Goal: Register for event/course

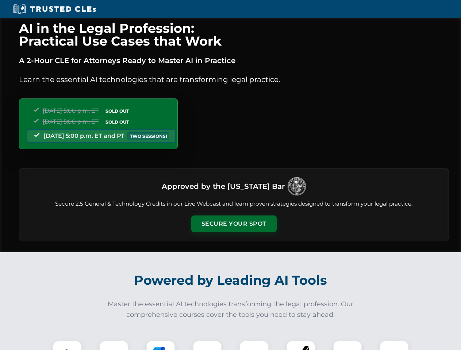
click at [234, 224] on button "Secure Your Spot" at bounding box center [233, 224] width 85 height 17
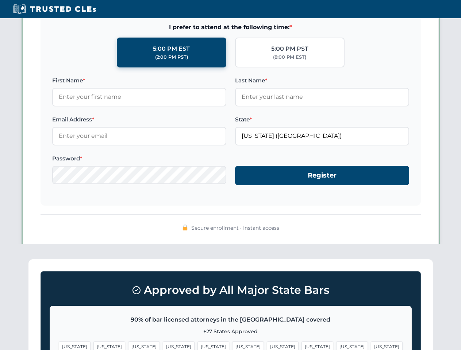
click at [232, 346] on span "[US_STATE]" at bounding box center [248, 347] width 32 height 11
click at [267, 346] on span "[US_STATE]" at bounding box center [283, 347] width 32 height 11
click at [336, 346] on span "[US_STATE]" at bounding box center [352, 347] width 32 height 11
